Goal: Participate in discussion: Engage in conversation with other users on a specific topic

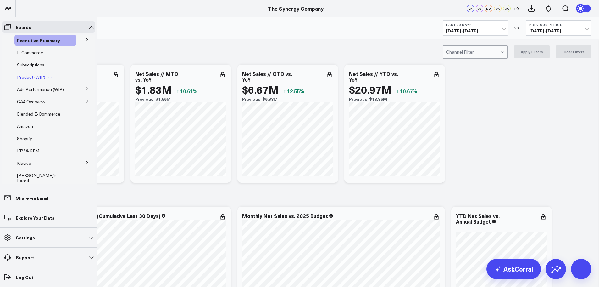
click at [32, 75] on span "Product (WIP)" at bounding box center [31, 77] width 28 height 6
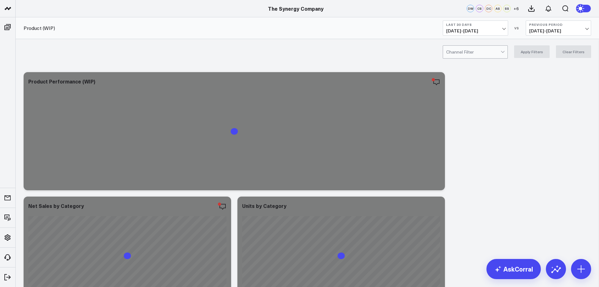
click at [503, 28] on span "08/24/25 - 09/22/25" at bounding box center [475, 30] width 59 height 5
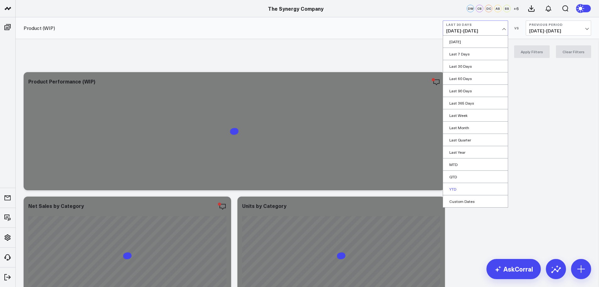
click at [458, 191] on link "YTD" at bounding box center [475, 189] width 65 height 12
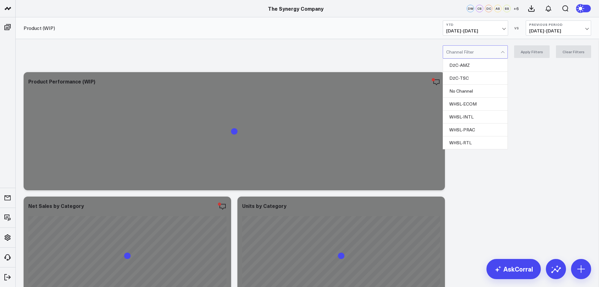
click at [492, 53] on div at bounding box center [473, 52] width 54 height 13
click at [470, 80] on div "D2C-TSC" at bounding box center [475, 78] width 64 height 13
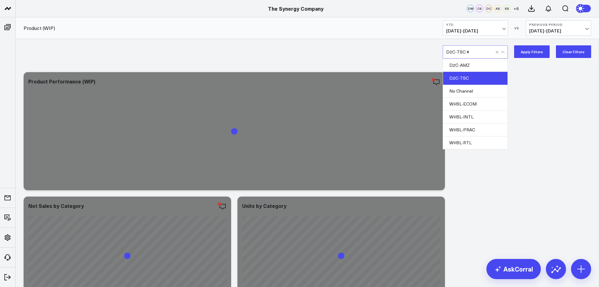
click at [539, 51] on button "Apply Filters" at bounding box center [532, 51] width 36 height 13
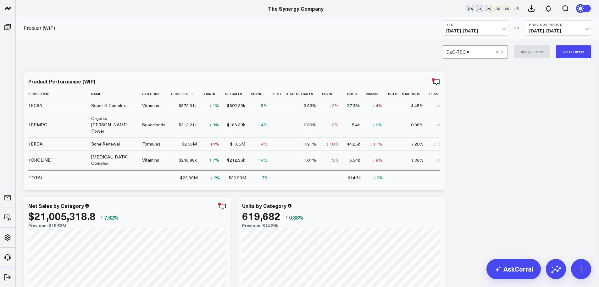
click at [415, 80] on icon "button" at bounding box center [415, 82] width 8 height 8
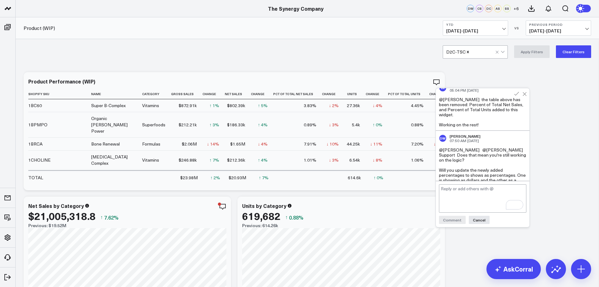
scroll to position [31, 0]
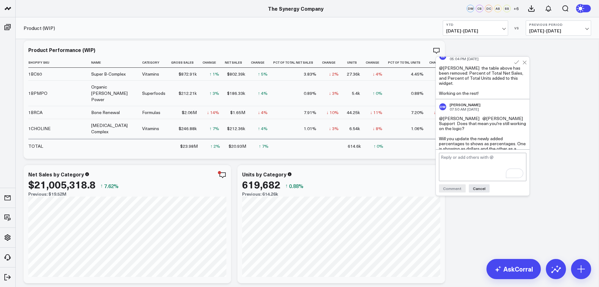
click at [549, 144] on div "Modify via AI Copy link to widget Ask support Remove Create linked copy Executi…" at bounding box center [307, 285] width 574 height 497
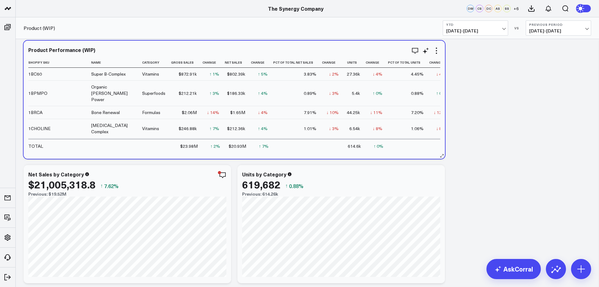
click at [276, 148] on td at bounding box center [297, 146] width 49 height 14
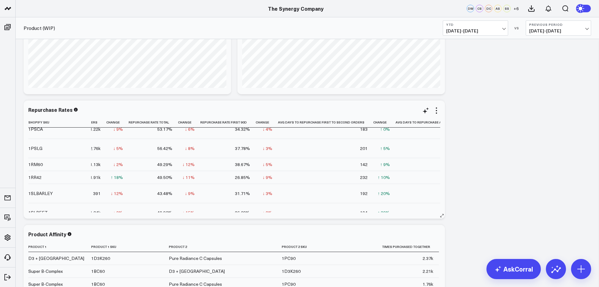
scroll to position [283, 155]
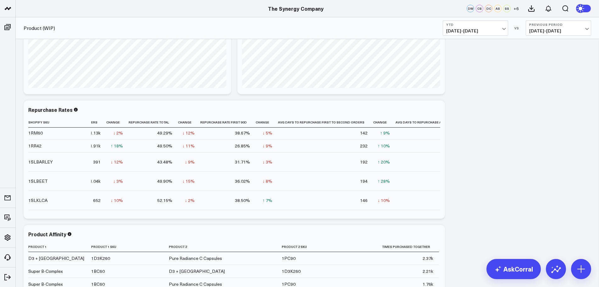
click at [500, 28] on span "01/01/25 - 09/22/25" at bounding box center [475, 30] width 59 height 5
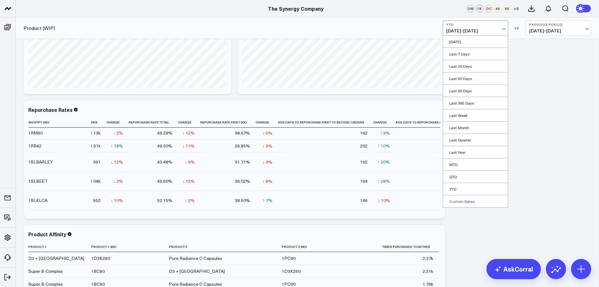
click at [463, 204] on link "Custom Dates" at bounding box center [475, 201] width 65 height 12
select select "8"
select select "2025"
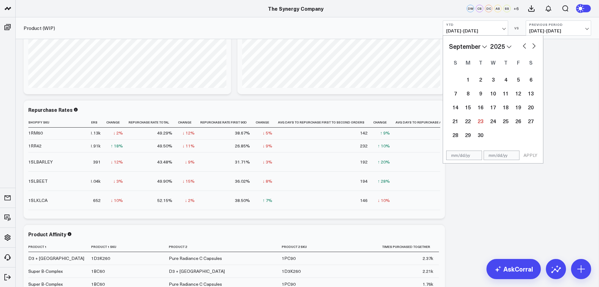
click at [485, 46] on select "January February March April May June July August September October November De…" at bounding box center [468, 46] width 38 height 9
select select "2025"
click at [490, 78] on div "1" at bounding box center [493, 79] width 13 height 13
type input "[DATE]"
select select "2025"
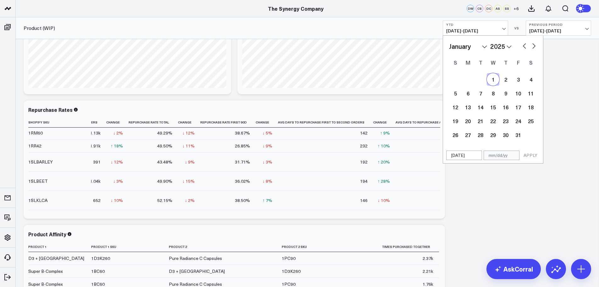
click at [485, 46] on select "January February March April May June July August September October November De…" at bounding box center [468, 46] width 38 height 9
select select "5"
select select "2025"
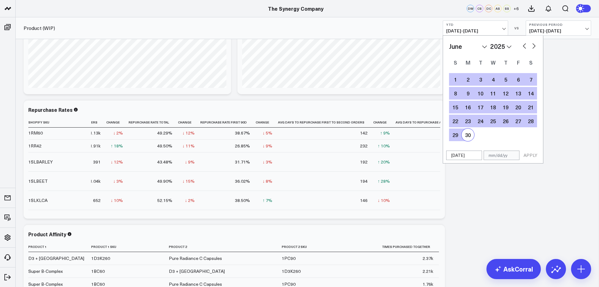
click at [468, 134] on div "30" at bounding box center [468, 134] width 13 height 13
type input "[DATE]"
select select "5"
select select "2025"
click at [531, 156] on button "APPLY" at bounding box center [530, 154] width 19 height 9
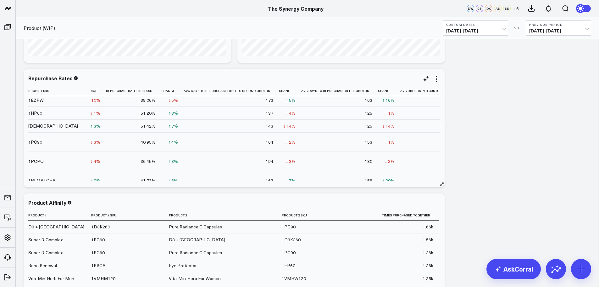
scroll to position [114, 250]
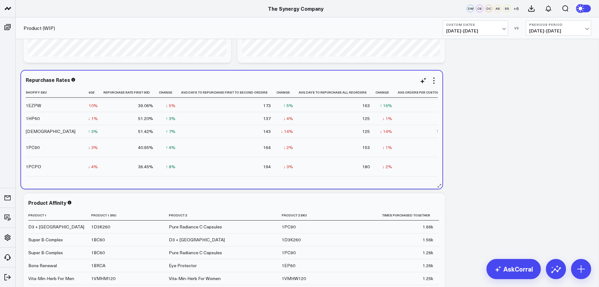
click at [221, 183] on div "Repurchase Rates Shopify Sku Name Category Units Purchased Change Customers Cha…" at bounding box center [232, 129] width 422 height 118
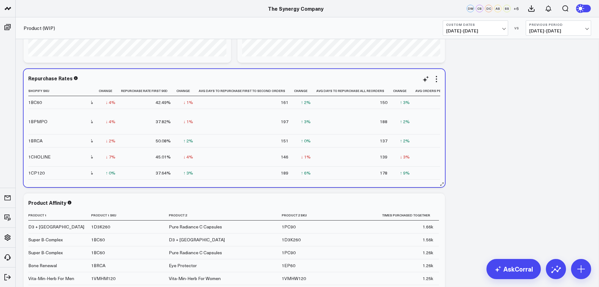
scroll to position [0, 250]
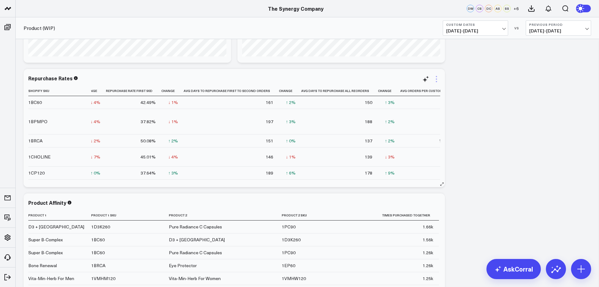
click at [436, 79] on icon at bounding box center [437, 79] width 8 height 8
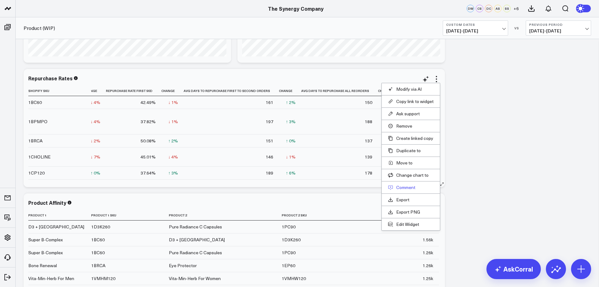
click at [402, 187] on button "Comment" at bounding box center [411, 187] width 46 height 6
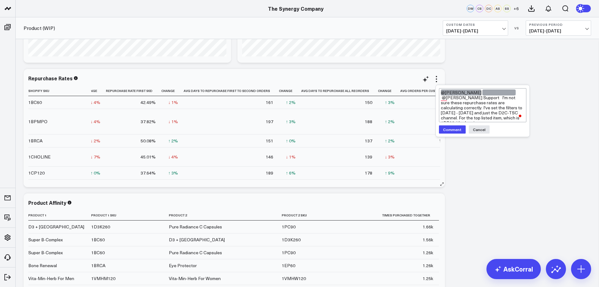
type textarea "@Vera Khodasevich @Corral Support I'm not sure these repurchase rates are calcu…"
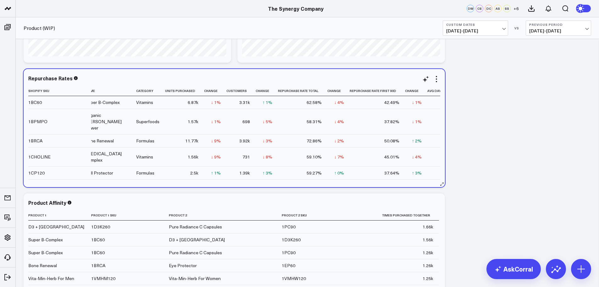
scroll to position [0, 0]
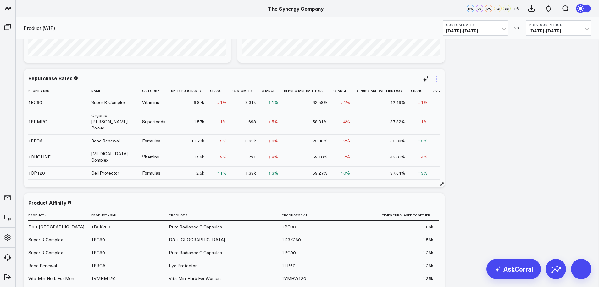
click at [437, 79] on icon at bounding box center [436, 78] width 1 height 1
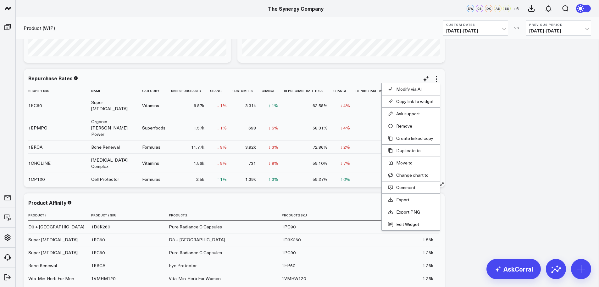
click at [407, 186] on button "Comment" at bounding box center [411, 187] width 46 height 6
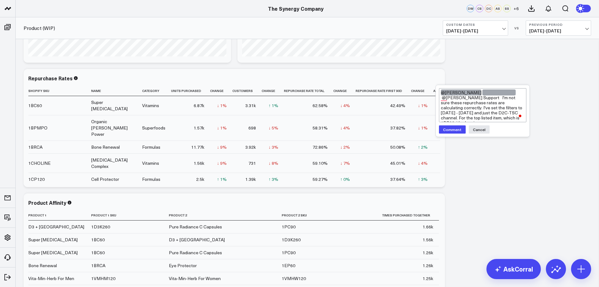
click at [487, 118] on textarea "@Vera Khodasevich @Corral Support I'm not sure these repurchase rates are calcu…" at bounding box center [482, 105] width 87 height 34
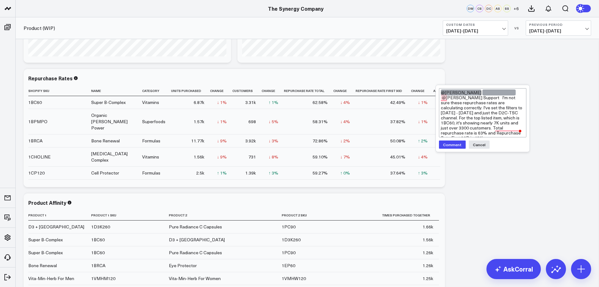
type textarea "@Vera Khodasevich @Corral Support I'm not sure these repurchase rates are calcu…"
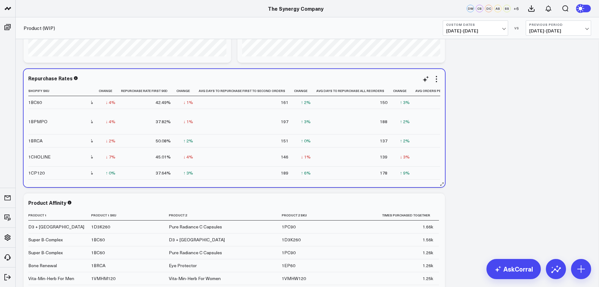
scroll to position [0, 250]
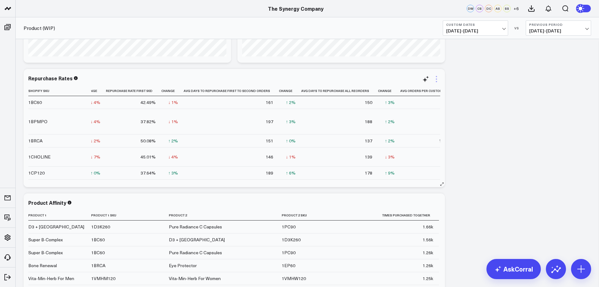
click at [436, 81] on icon at bounding box center [436, 81] width 1 height 1
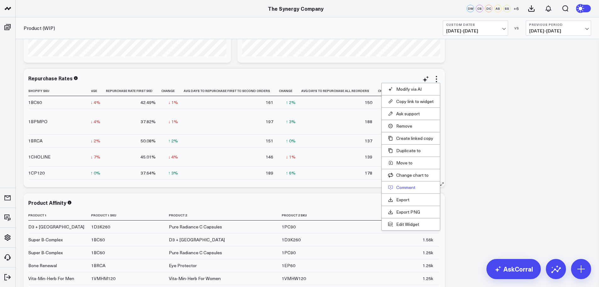
click at [409, 188] on button "Comment" at bounding box center [411, 187] width 46 height 6
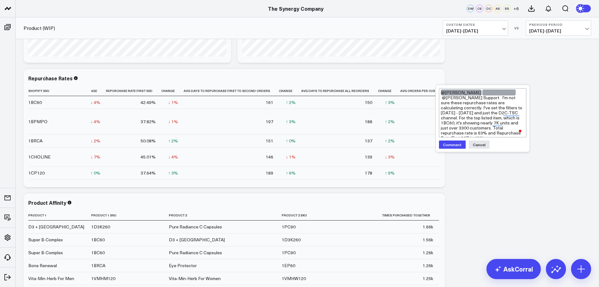
click at [489, 134] on textarea "@Vera Khodasevich @Corral Support I'm not sure these repurchase rates are calcu…" at bounding box center [482, 112] width 87 height 49
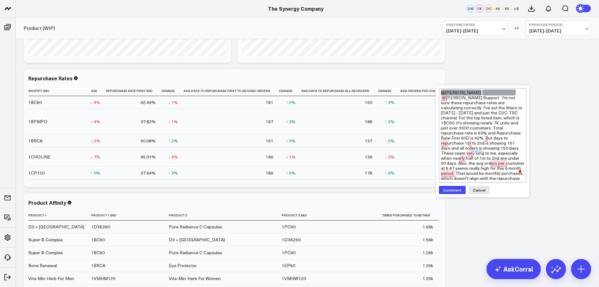
type textarea "@Vera Khodasevich @Corral Support I'm not sure these repurchase rates are calcu…"
click at [454, 186] on button "Comment" at bounding box center [452, 190] width 27 height 8
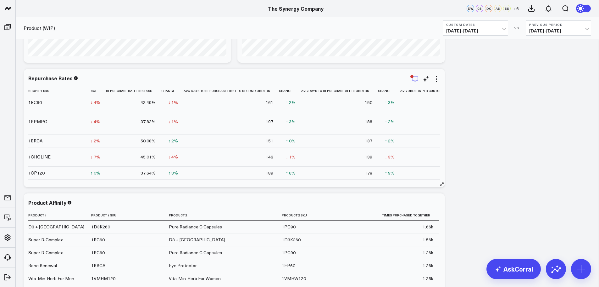
click at [415, 79] on icon "button" at bounding box center [415, 79] width 8 height 8
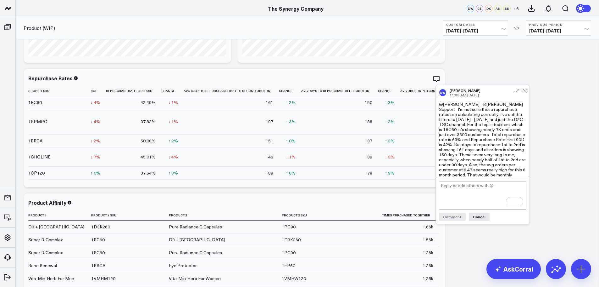
click at [572, 144] on div "Modify via AI Copy link to widget Ask support Remove Create linked copy Executi…" at bounding box center [307, 65] width 574 height 497
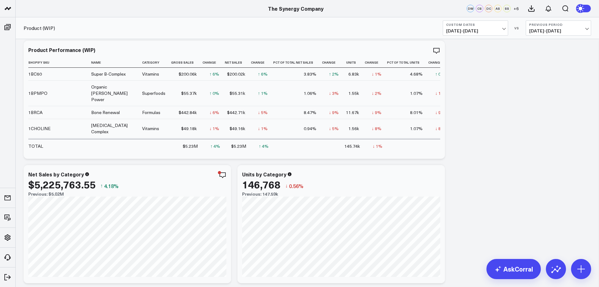
scroll to position [0, 0]
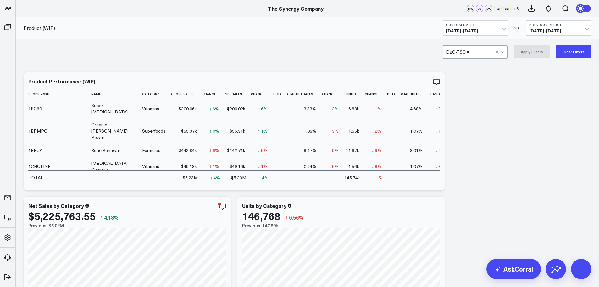
scroll to position [0, 250]
